Goal: Navigation & Orientation: Find specific page/section

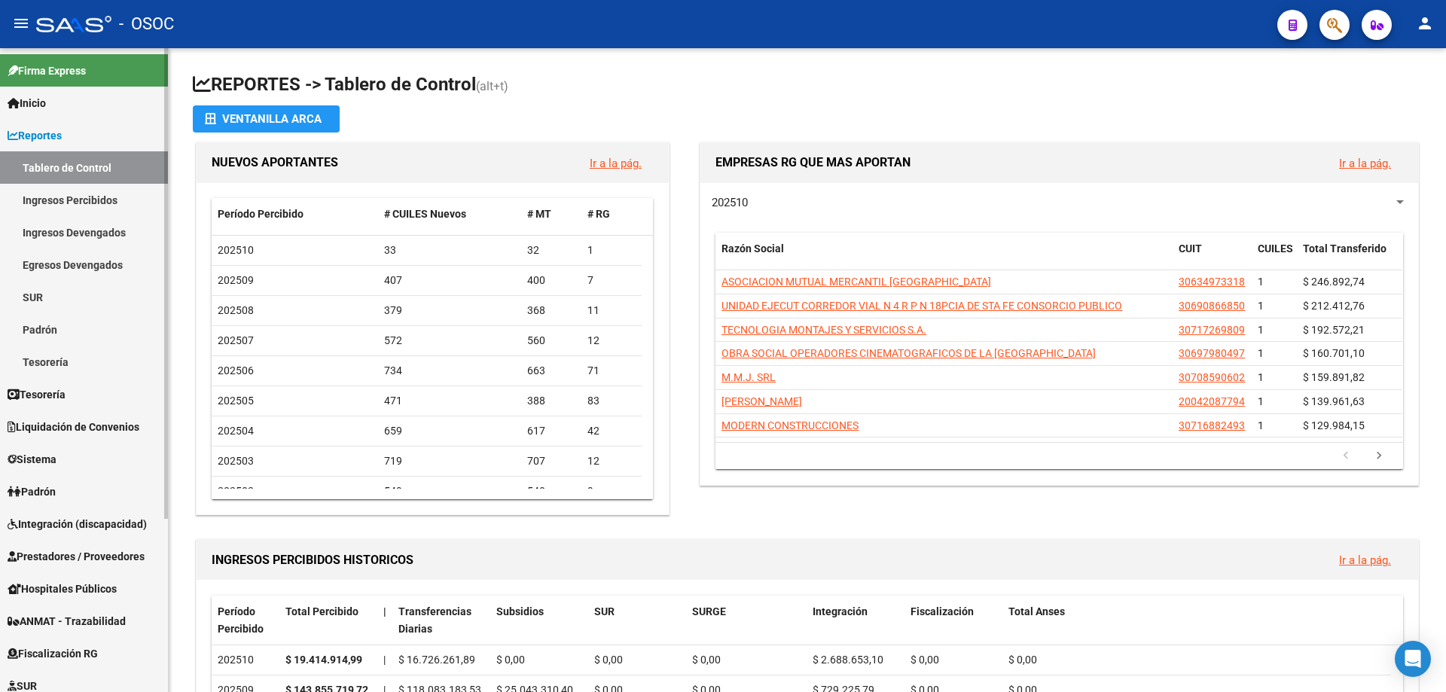
click at [88, 124] on link "Reportes" at bounding box center [84, 135] width 168 height 32
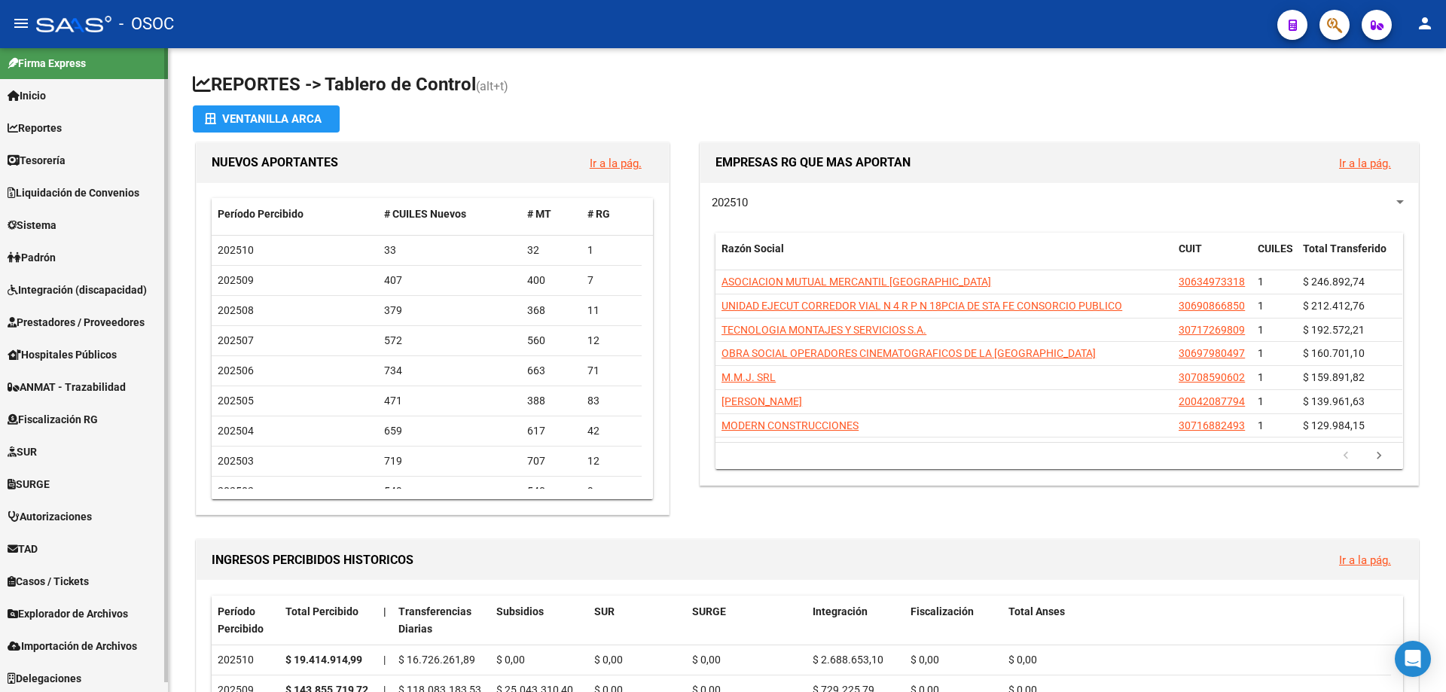
scroll to position [10, 0]
click at [81, 607] on span "Explorador de Archivos" at bounding box center [68, 611] width 121 height 17
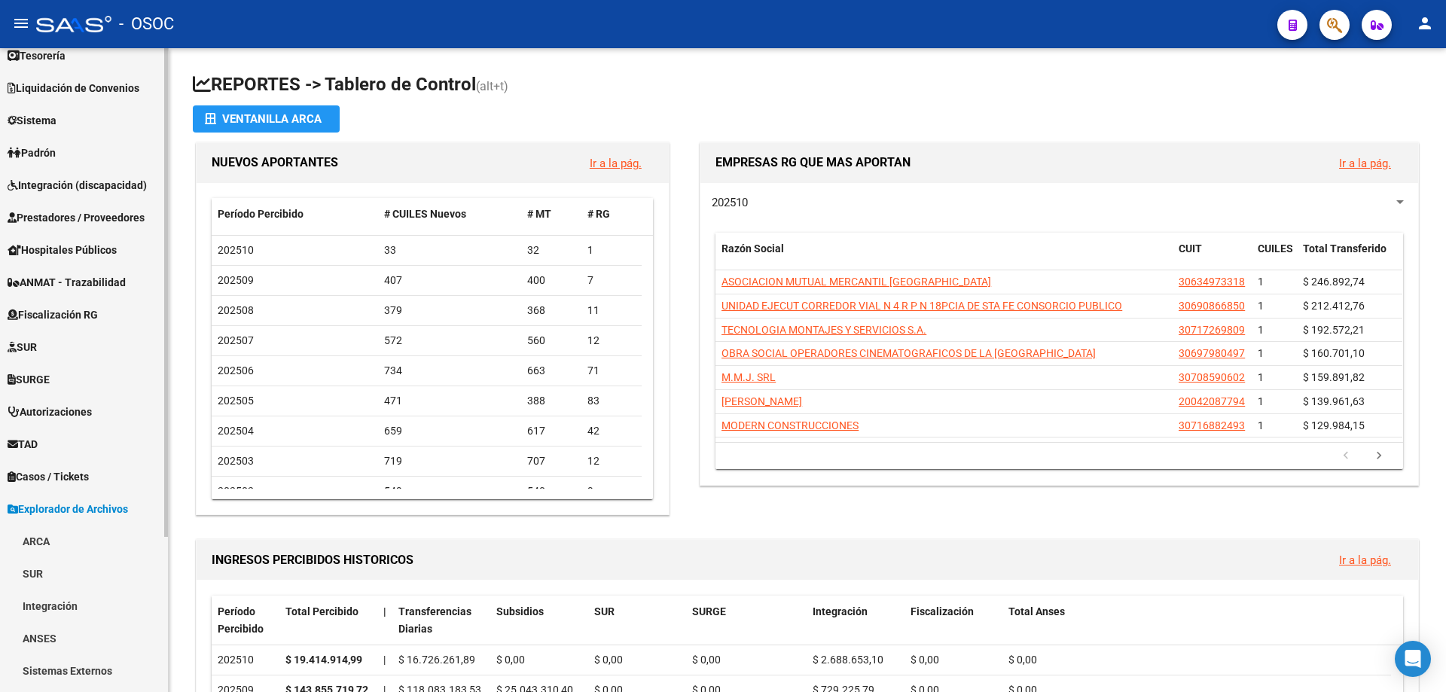
scroll to position [204, 0]
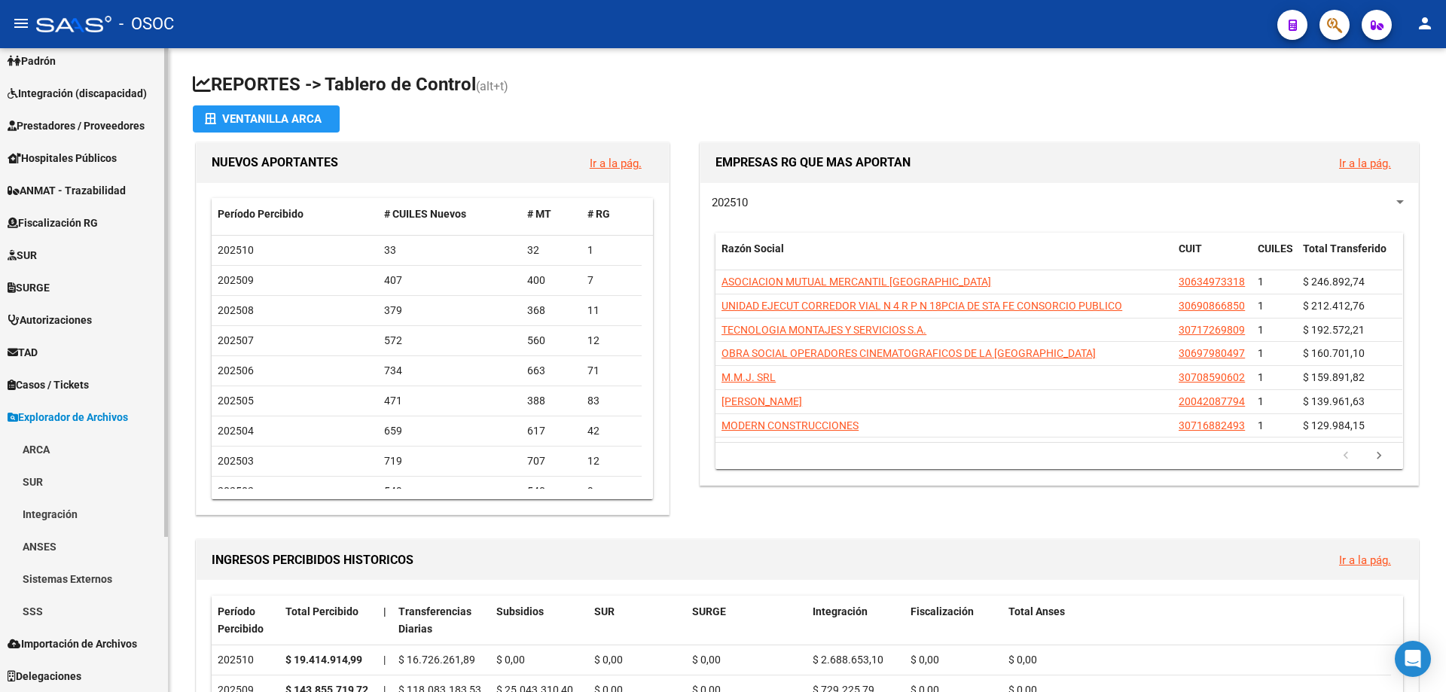
click at [50, 443] on link "ARCA" at bounding box center [84, 449] width 168 height 32
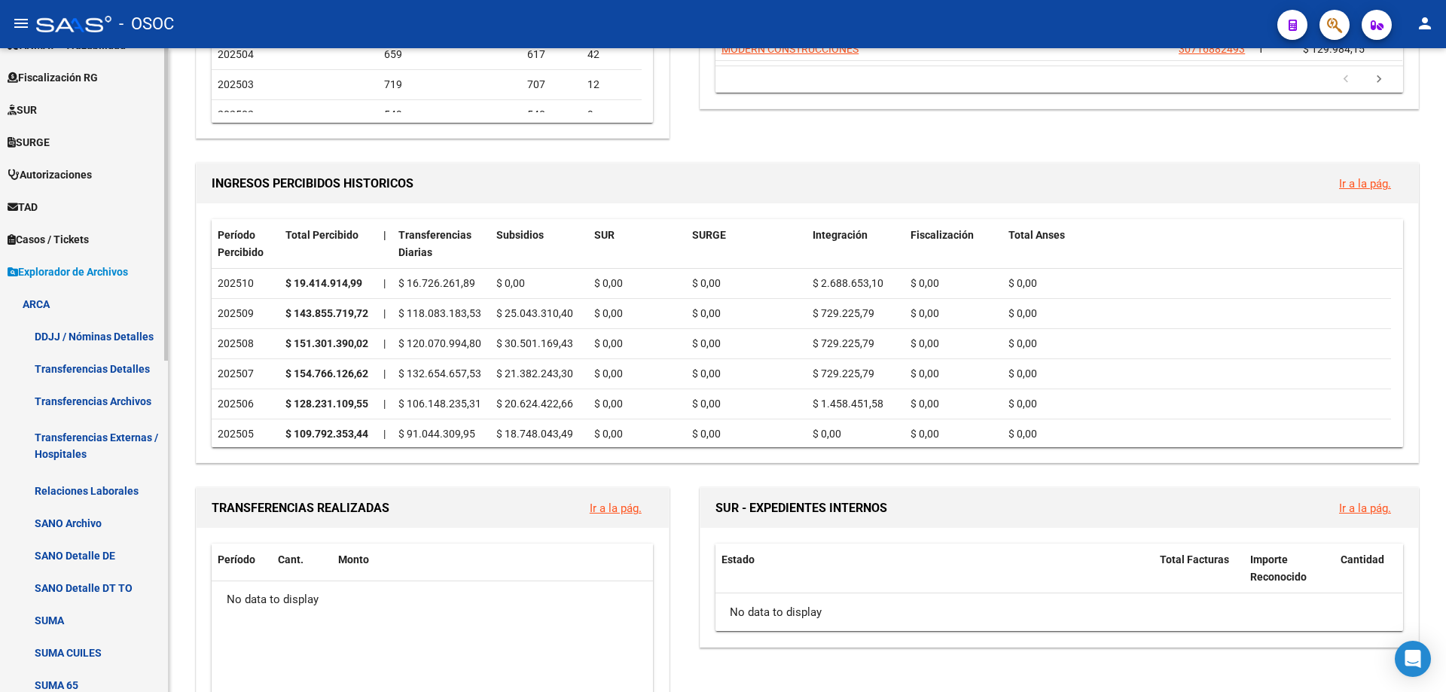
scroll to position [581, 0]
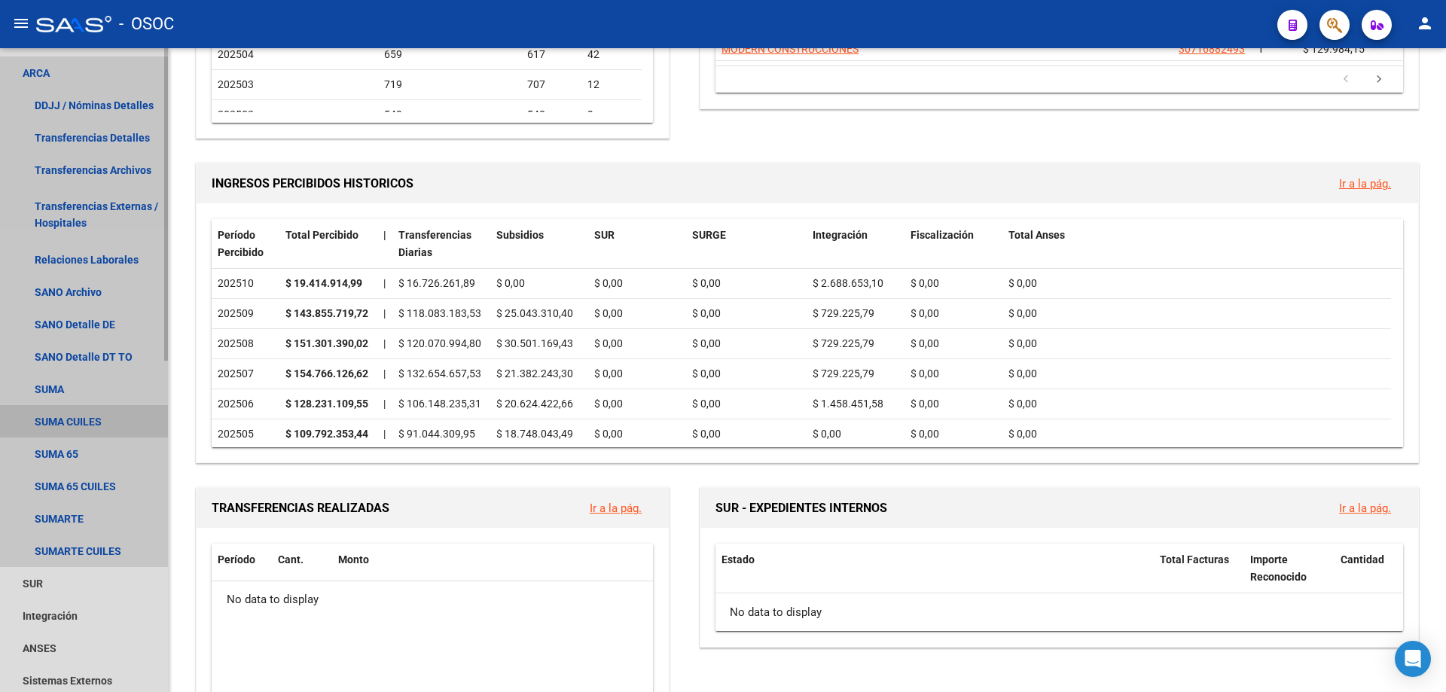
click at [117, 415] on link "SUMA CUILES" at bounding box center [84, 421] width 168 height 32
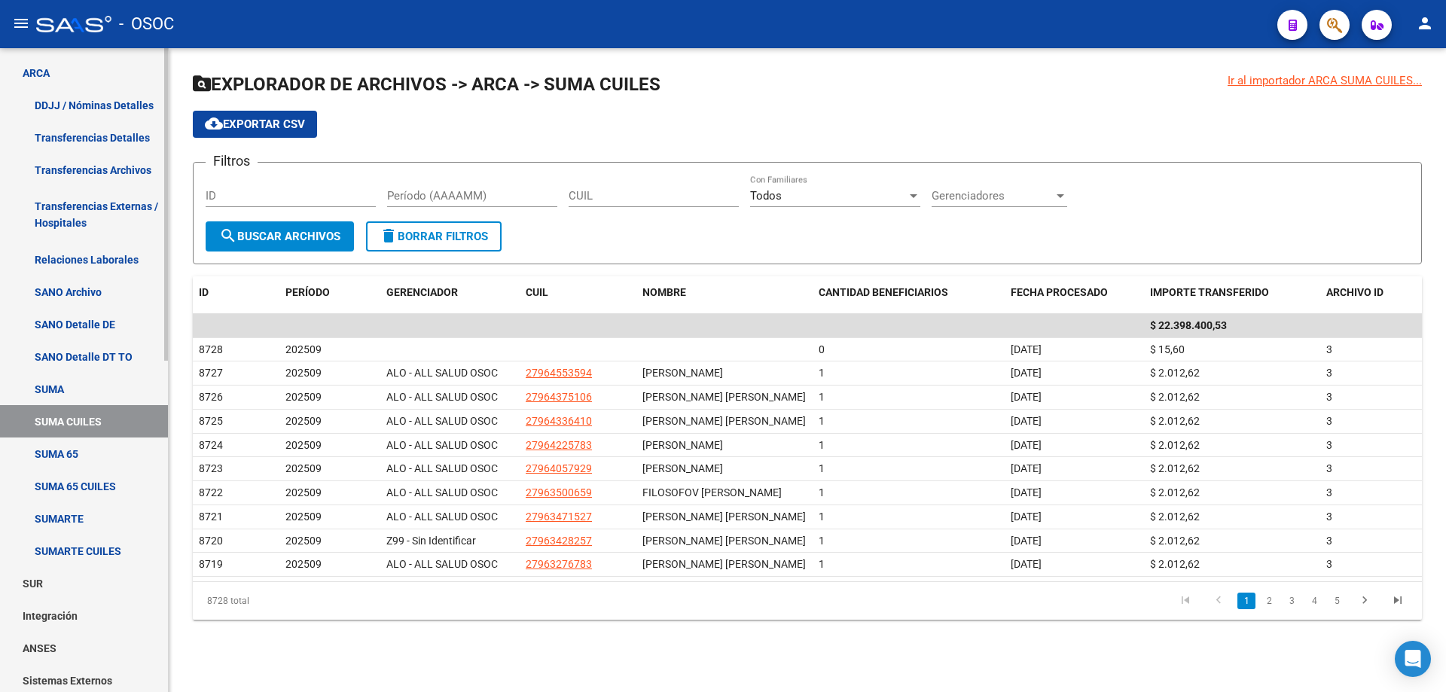
click at [96, 154] on link "Transferencias Archivos" at bounding box center [84, 170] width 168 height 32
